Goal: Check status: Check status

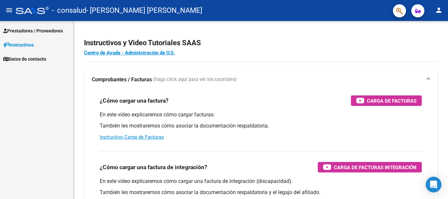
click at [31, 27] on span "Prestadores / Proveedores" at bounding box center [33, 30] width 60 height 7
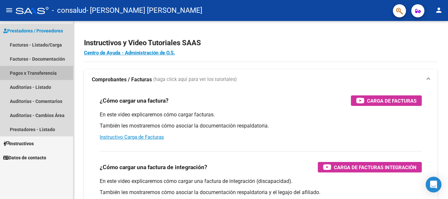
click at [16, 72] on link "Pagos x Transferencia" at bounding box center [36, 73] width 73 height 14
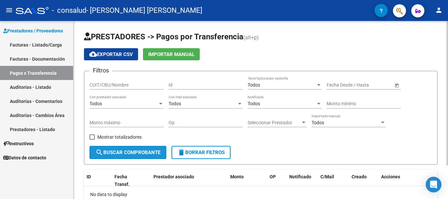
click at [151, 151] on span "search Buscar Comprobante" at bounding box center [127, 153] width 65 height 6
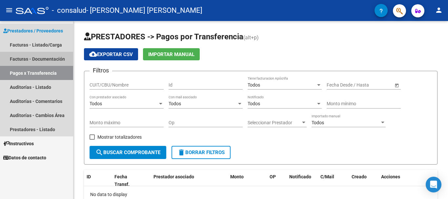
click at [26, 55] on link "Facturas - Documentación" at bounding box center [36, 59] width 73 height 14
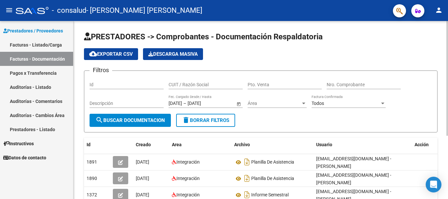
scroll to position [98, 0]
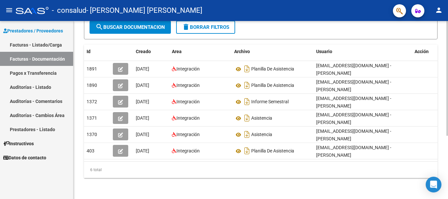
click at [448, 171] on div at bounding box center [447, 110] width 2 height 178
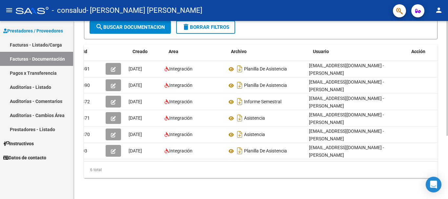
scroll to position [0, 0]
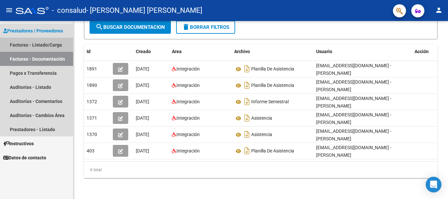
click at [47, 44] on link "Facturas - Listado/Carga" at bounding box center [36, 45] width 73 height 14
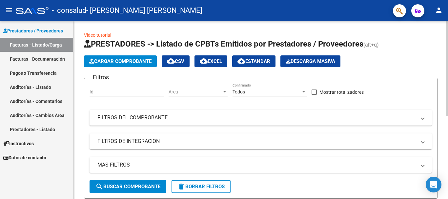
scroll to position [156, 0]
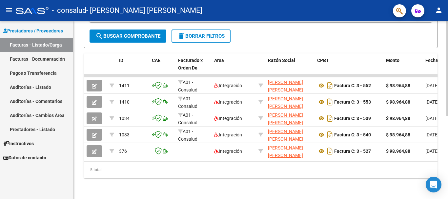
click at [448, 174] on div at bounding box center [447, 110] width 2 height 178
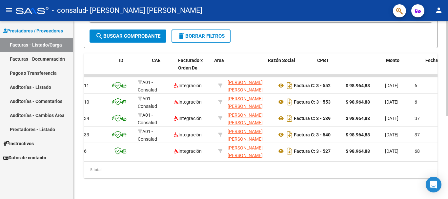
scroll to position [0, 0]
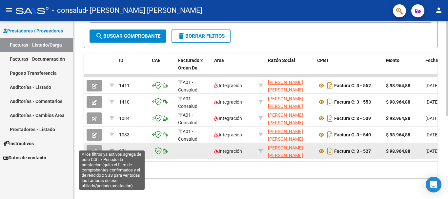
click at [113, 149] on icon at bounding box center [112, 151] width 5 height 5
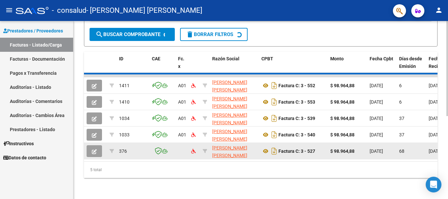
type input "202505"
type input "20569573352"
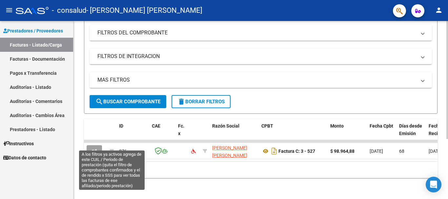
scroll to position [90, 0]
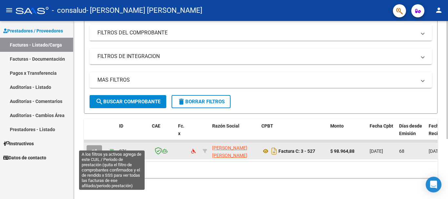
click at [113, 149] on icon at bounding box center [112, 151] width 5 height 5
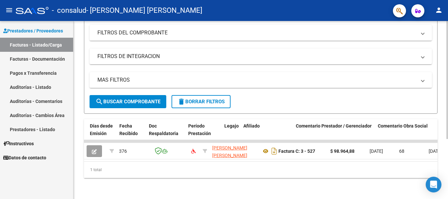
scroll to position [0, 309]
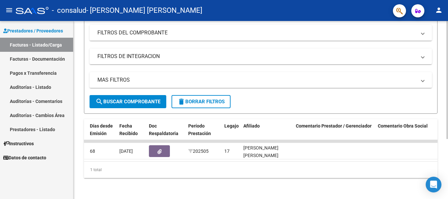
click at [349, 156] on datatable-body "376 [PERSON_NAME] [PERSON_NAME] 27316412764 Factura C: 3 - 527 $ 98.964,88 [DAT…" at bounding box center [261, 150] width 354 height 21
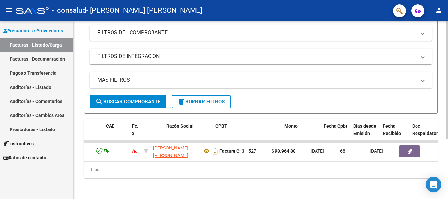
scroll to position [0, 0]
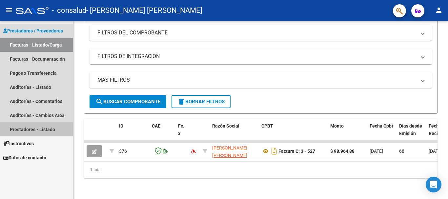
click at [49, 128] on link "Prestadores - Listado" at bounding box center [36, 129] width 73 height 14
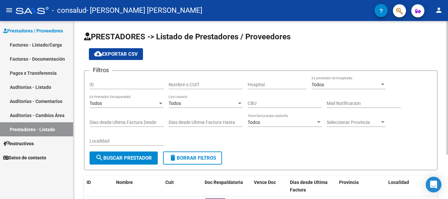
click at [448, 127] on div at bounding box center [447, 88] width 2 height 134
click at [125, 157] on span "search Buscar Prestador" at bounding box center [123, 158] width 56 height 6
click at [448, 140] on div at bounding box center [447, 88] width 2 height 134
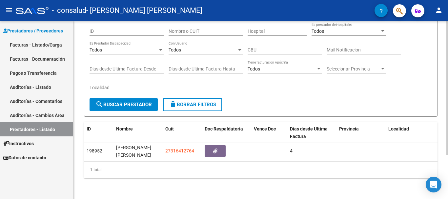
click at [448, 168] on div at bounding box center [447, 110] width 2 height 178
